Goal: Find specific page/section: Find specific page/section

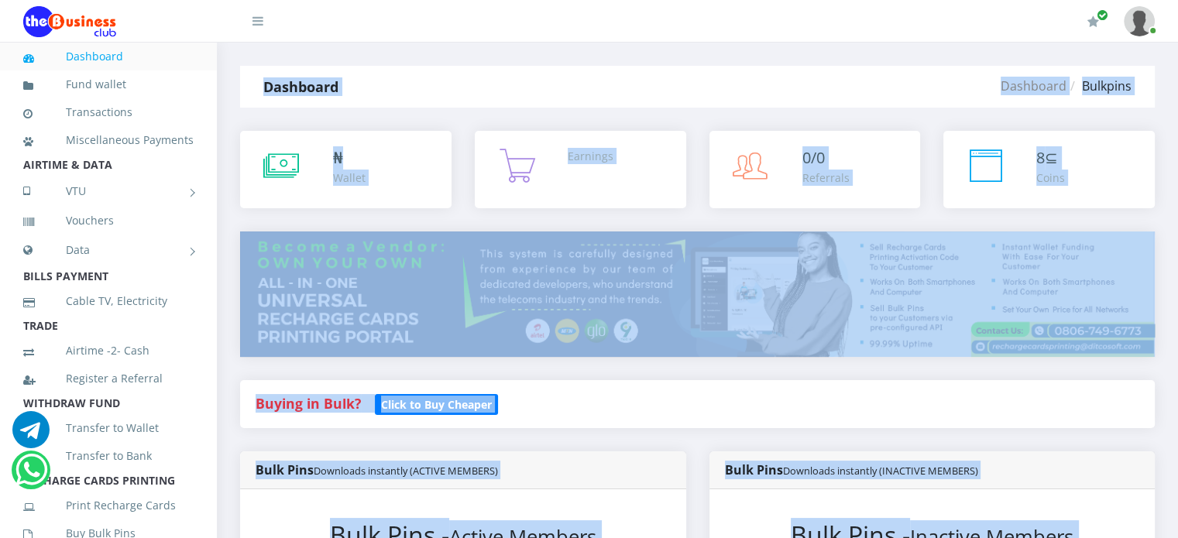
drag, startPoint x: 0, startPoint y: 0, endPoint x: 232, endPoint y: 55, distance: 238.9
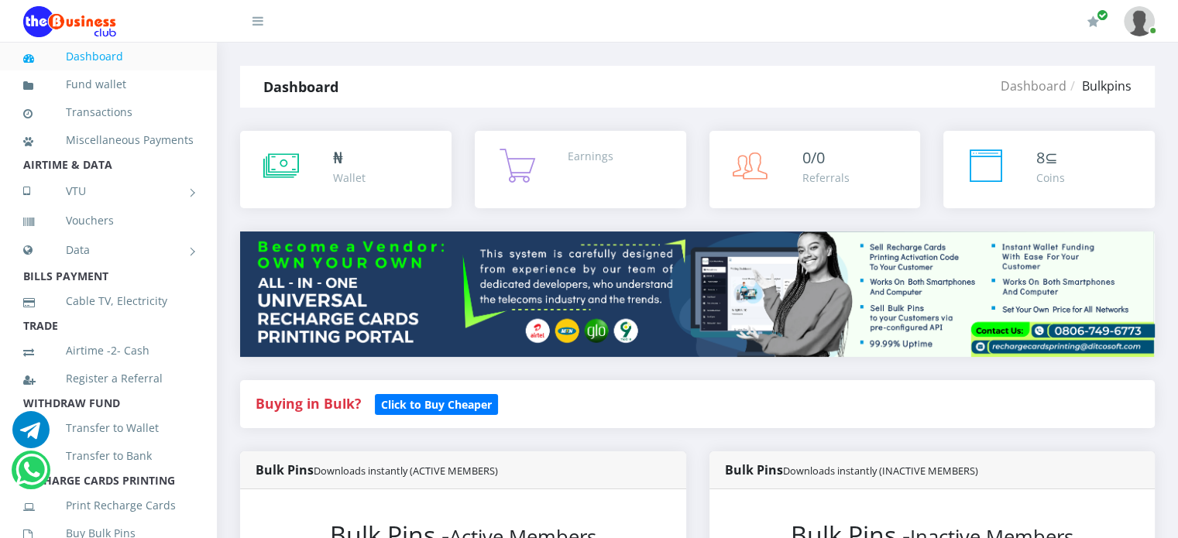
drag, startPoint x: 251, startPoint y: 77, endPoint x: 251, endPoint y: 56, distance: 20.9
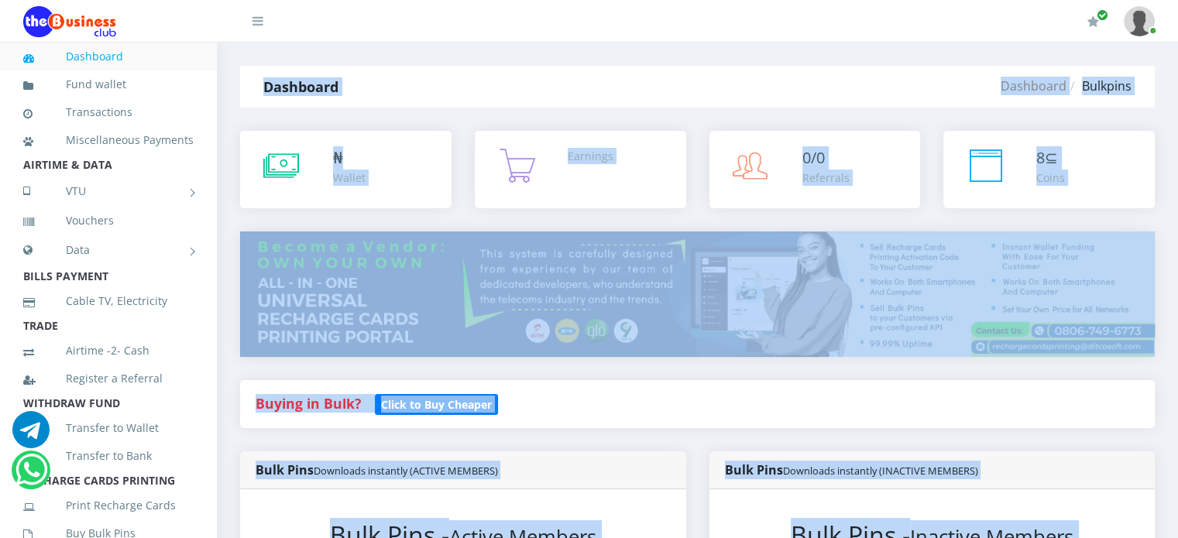
drag, startPoint x: 229, startPoint y: 52, endPoint x: 265, endPoint y: 87, distance: 49.9
drag, startPoint x: 257, startPoint y: 62, endPoint x: 278, endPoint y: 130, distance: 71.3
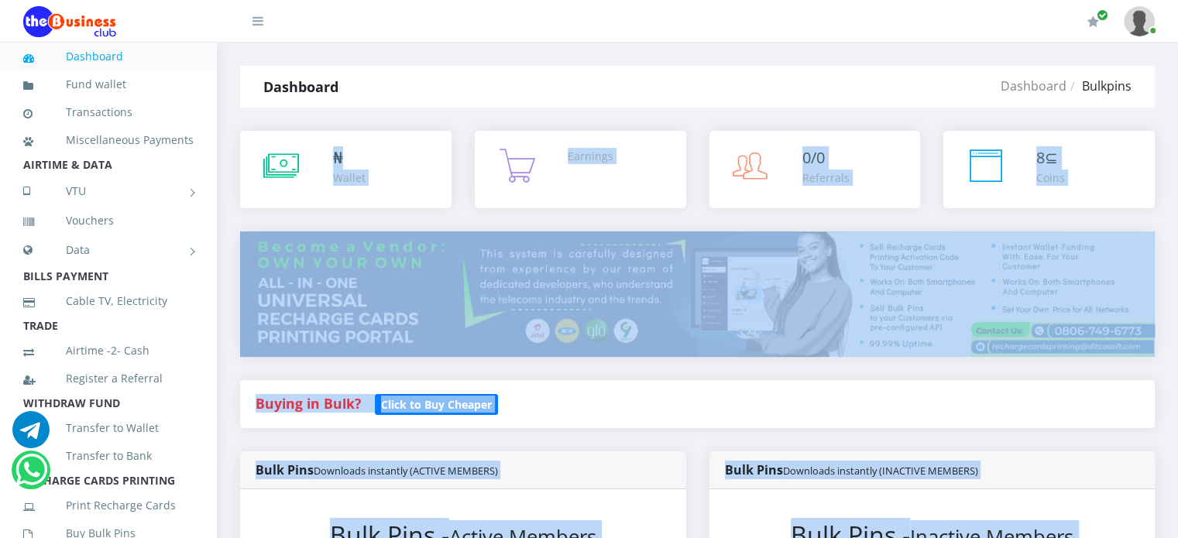
click at [278, 131] on div "₦ Wallet" at bounding box center [346, 169] width 212 height 77
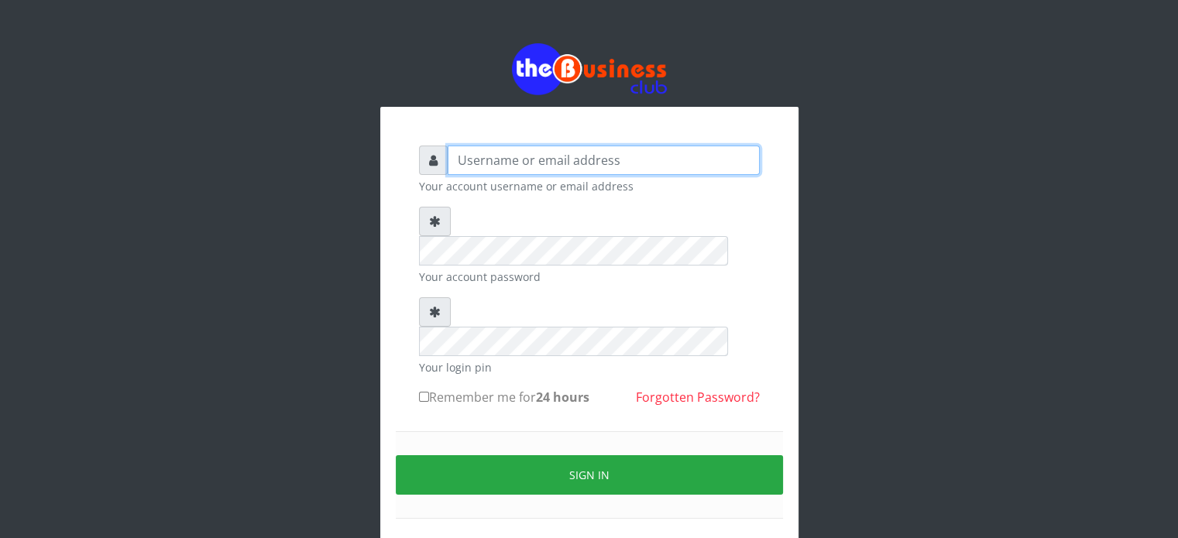
click at [505, 171] on input "text" at bounding box center [604, 160] width 312 height 29
